Goal: Information Seeking & Learning: Check status

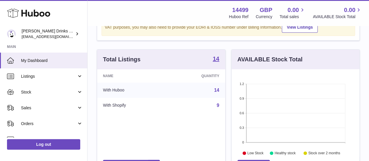
scroll to position [81, 0]
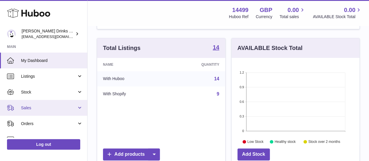
click at [60, 107] on span "Sales" at bounding box center [49, 108] width 56 height 6
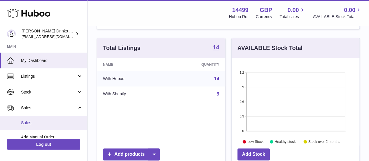
click at [55, 122] on span "Sales" at bounding box center [52, 123] width 62 height 6
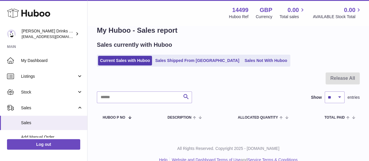
scroll to position [17, 0]
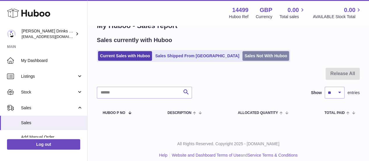
click at [242, 54] on link "Sales Not With Huboo" at bounding box center [265, 56] width 47 height 10
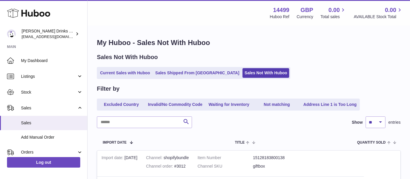
drag, startPoint x: 340, startPoint y: 0, endPoint x: 289, endPoint y: 63, distance: 80.5
click at [289, 63] on div "Sales Not With Huboo Current Sales with Huboo Sales Shipped From [GEOGRAPHIC_DA…" at bounding box center [249, 66] width 304 height 26
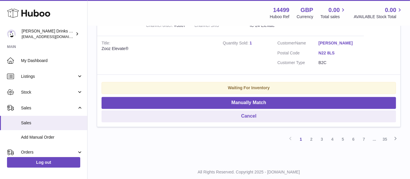
scroll to position [1279, 0]
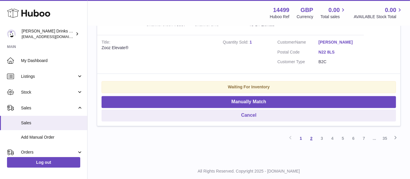
click at [312, 133] on link "2" at bounding box center [311, 138] width 11 height 11
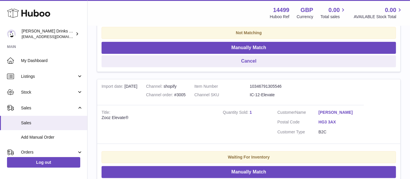
scroll to position [196, 0]
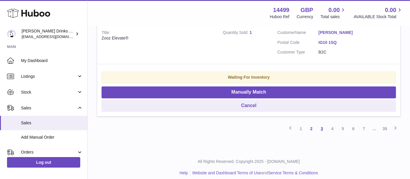
click at [320, 123] on link "3" at bounding box center [322, 128] width 11 height 11
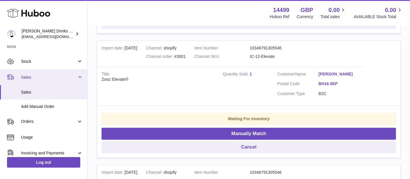
scroll to position [31, 0]
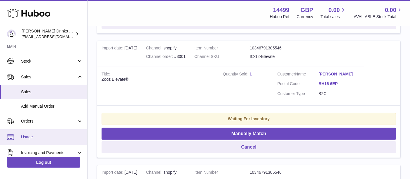
click at [44, 134] on span "Usage" at bounding box center [52, 137] width 62 height 6
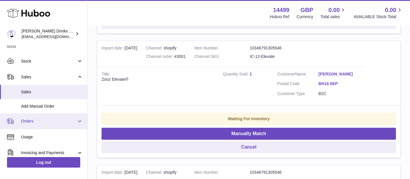
click at [42, 125] on link "Orders" at bounding box center [43, 121] width 87 height 16
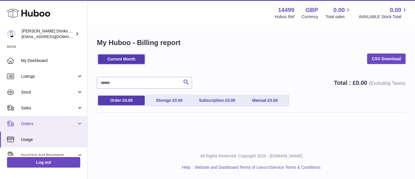
click at [37, 126] on span "Orders" at bounding box center [49, 124] width 56 height 6
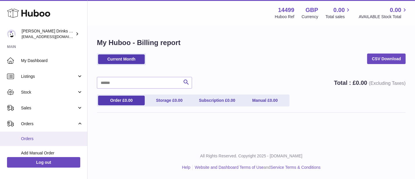
click at [40, 137] on span "Orders" at bounding box center [52, 139] width 62 height 6
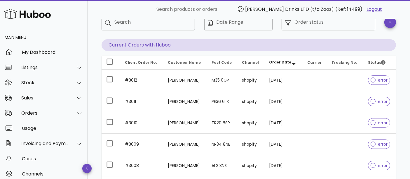
scroll to position [68, 0]
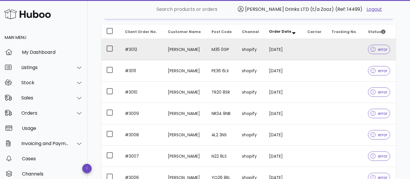
click at [295, 47] on td "[DATE]" at bounding box center [283, 49] width 38 height 21
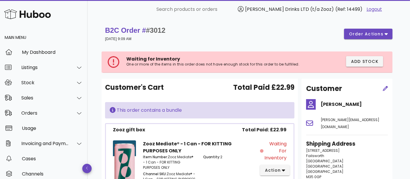
scroll to position [68, 0]
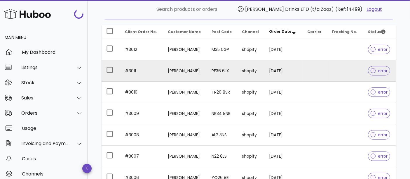
click at [174, 69] on td "[PERSON_NAME]" at bounding box center [185, 70] width 44 height 21
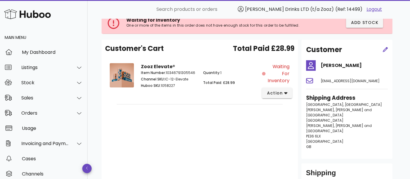
scroll to position [39, 0]
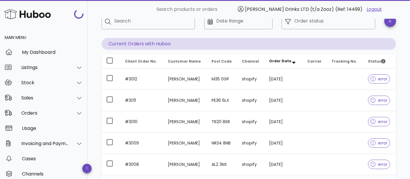
scroll to position [68, 0]
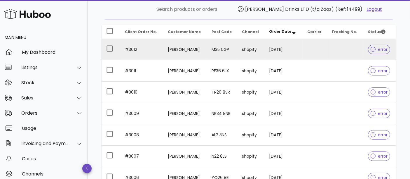
click at [146, 50] on td "#3012" at bounding box center [141, 49] width 43 height 21
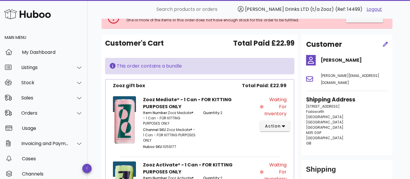
scroll to position [44, 0]
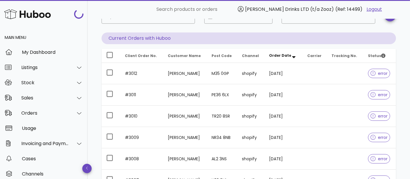
scroll to position [68, 0]
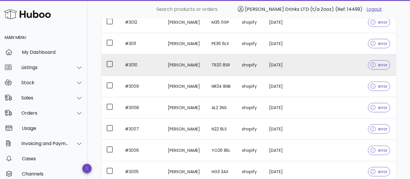
click at [146, 66] on td "#3010" at bounding box center [141, 64] width 43 height 21
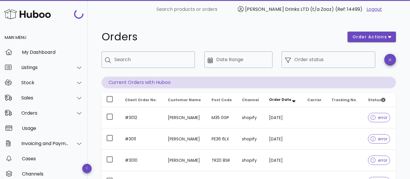
scroll to position [95, 0]
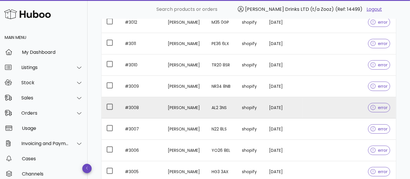
click at [157, 103] on td "#3008" at bounding box center [141, 107] width 43 height 21
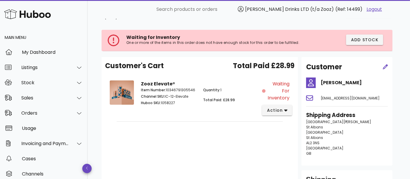
scroll to position [21, 0]
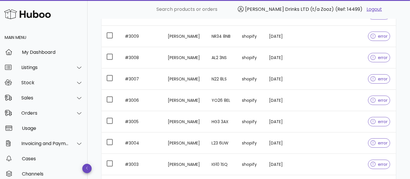
scroll to position [204, 0]
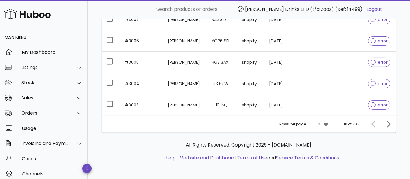
click at [329, 121] on icon at bounding box center [325, 124] width 7 height 7
click at [322, 146] on div "25" at bounding box center [325, 141] width 6 height 13
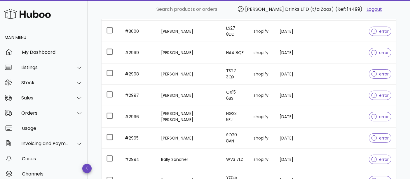
scroll to position [322, 0]
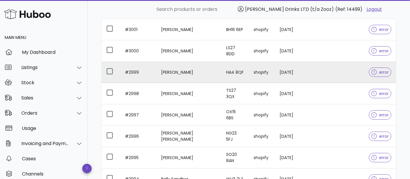
click at [181, 66] on td "Bernadette Welsh" at bounding box center [188, 72] width 65 height 21
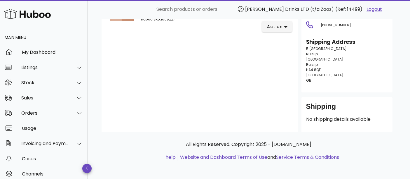
scroll to position [52, 0]
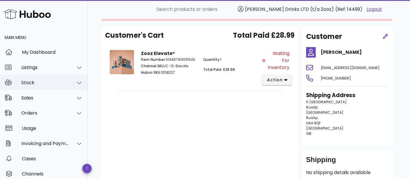
click at [35, 85] on div "Stock" at bounding box center [44, 82] width 88 height 15
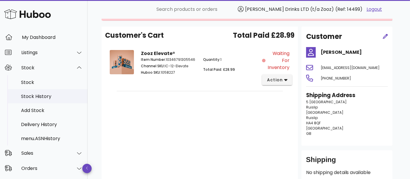
scroll to position [15, 0]
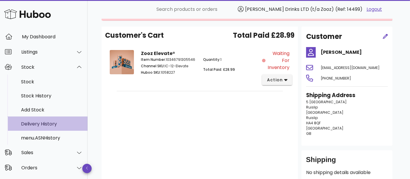
click at [32, 124] on div "Delivery History" at bounding box center [52, 124] width 62 height 6
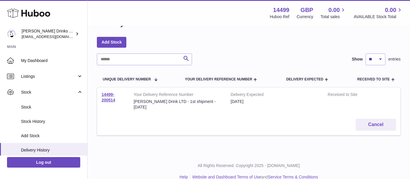
click at [106, 92] on link "14499-200514" at bounding box center [109, 97] width 14 height 10
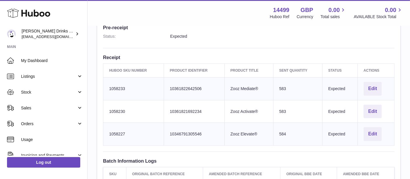
scroll to position [164, 0]
